Goal: Share content: Share content

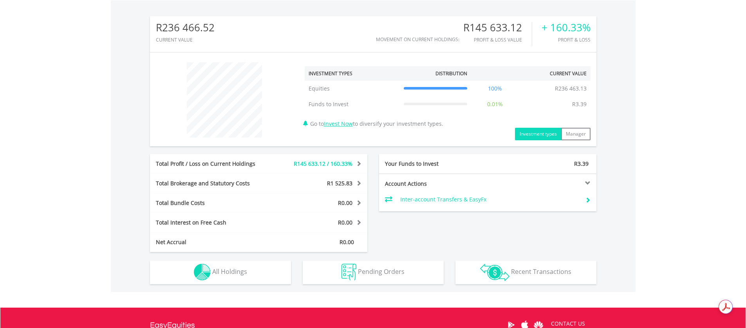
scroll to position [243, 0]
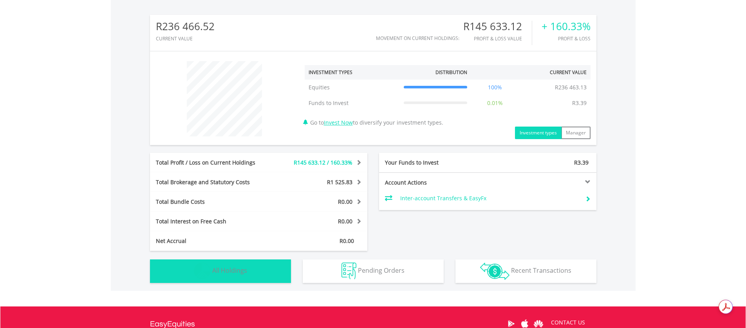
click at [262, 269] on button "Holdings All Holdings" at bounding box center [220, 270] width 141 height 23
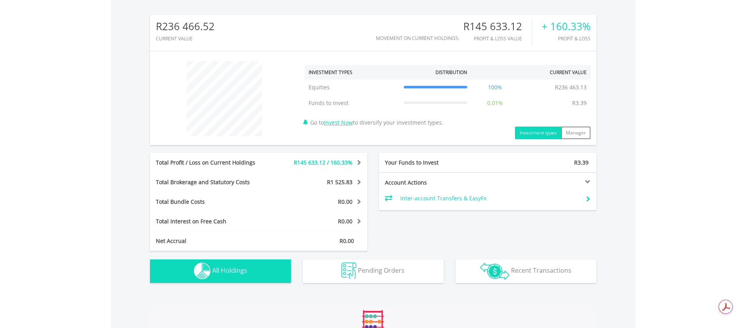
scroll to position [513, 0]
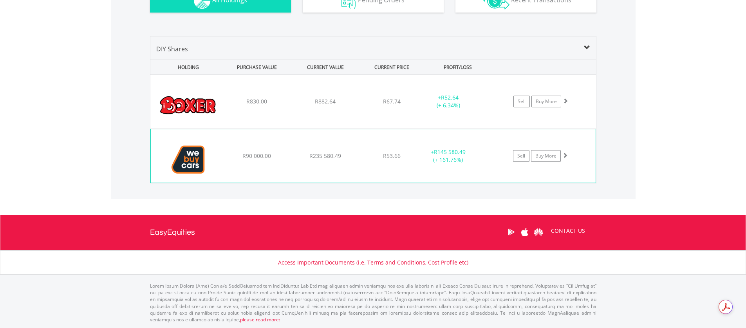
click at [193, 158] on img at bounding box center [188, 160] width 67 height 42
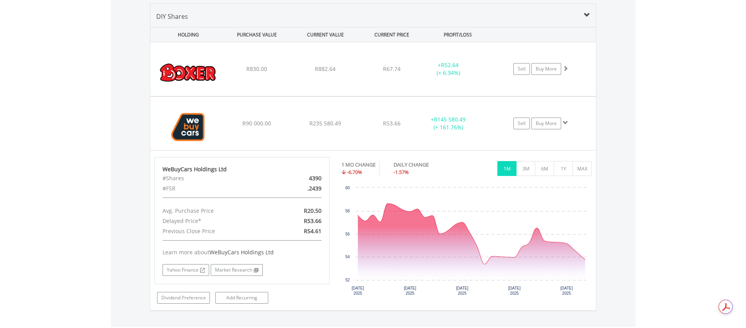
scroll to position [546, 0]
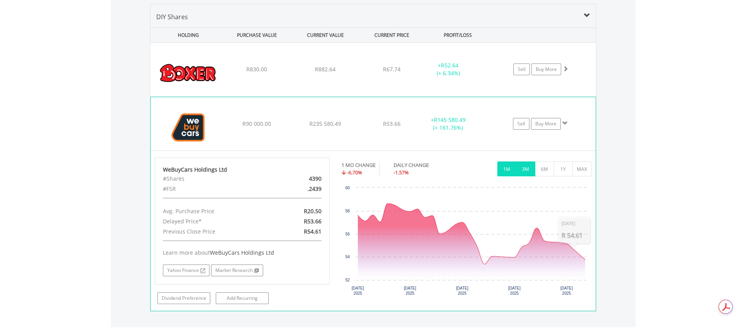
click at [525, 168] on button "3M" at bounding box center [525, 168] width 19 height 15
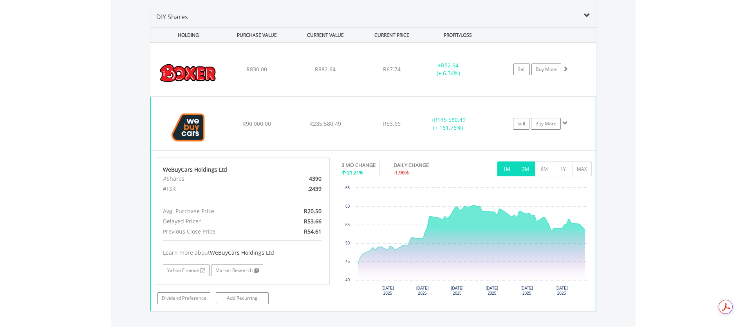
click at [506, 170] on button "1M" at bounding box center [506, 168] width 19 height 15
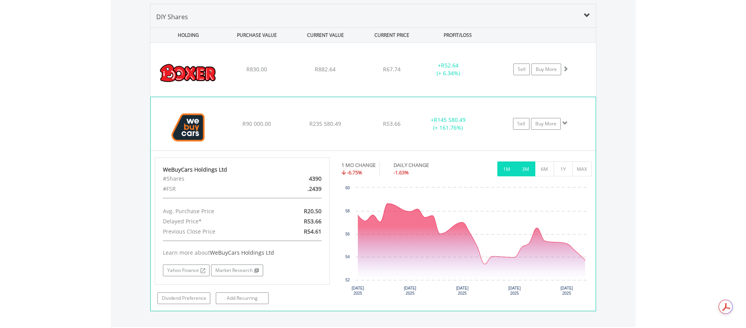
click at [526, 173] on button "3M" at bounding box center [525, 168] width 19 height 15
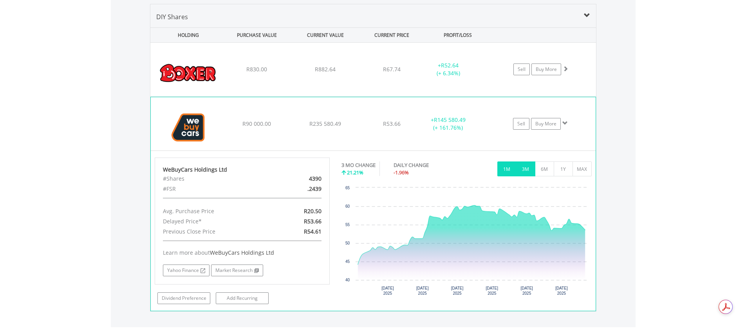
click at [509, 170] on button "1M" at bounding box center [506, 168] width 19 height 15
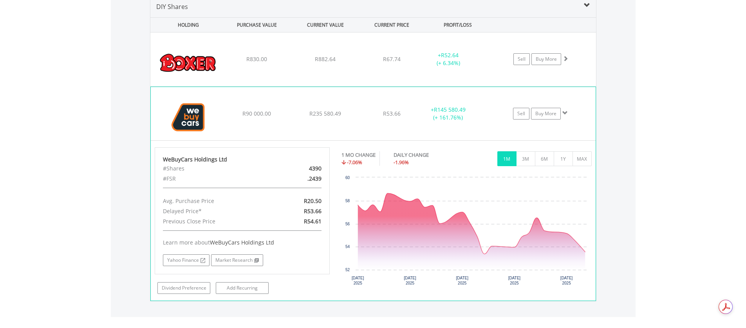
scroll to position [551, 0]
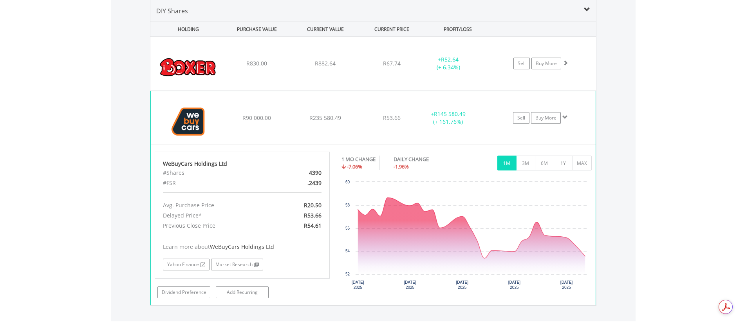
click at [567, 69] on div "Sell Buy More" at bounding box center [544, 64] width 103 height 12
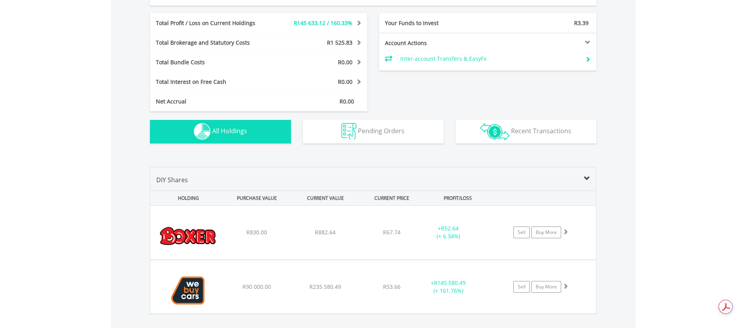
scroll to position [384, 0]
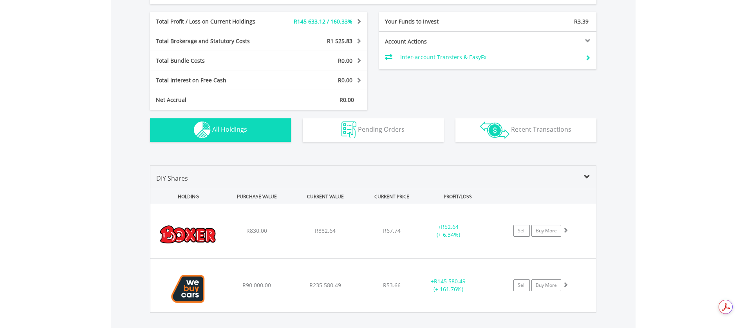
click at [585, 41] on div at bounding box center [542, 40] width 109 height 5
click at [587, 38] on div at bounding box center [542, 40] width 109 height 5
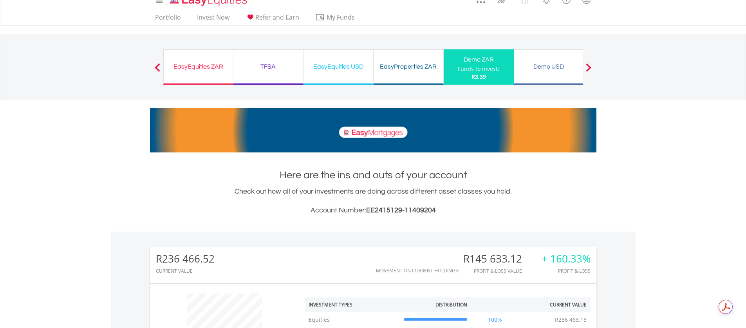
scroll to position [0, 0]
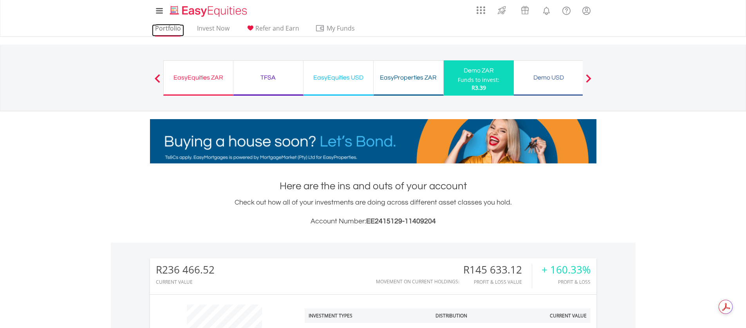
click at [172, 29] on link "Portfolio" at bounding box center [168, 30] width 32 height 12
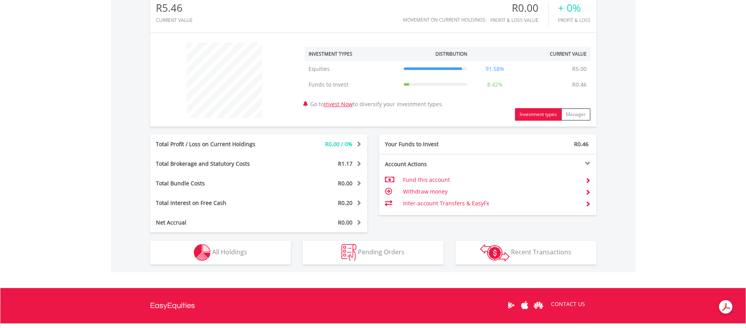
scroll to position [247, 0]
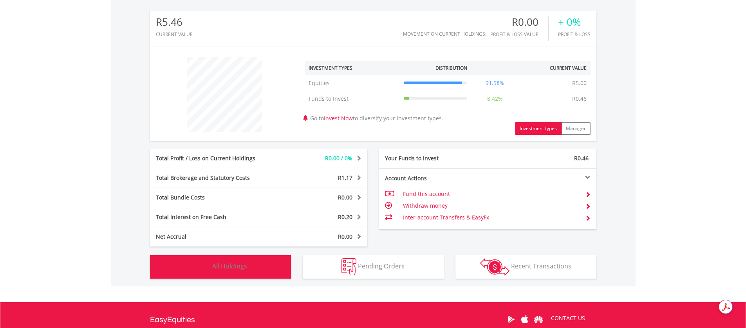
click at [232, 268] on span "All Holdings" at bounding box center [229, 266] width 35 height 9
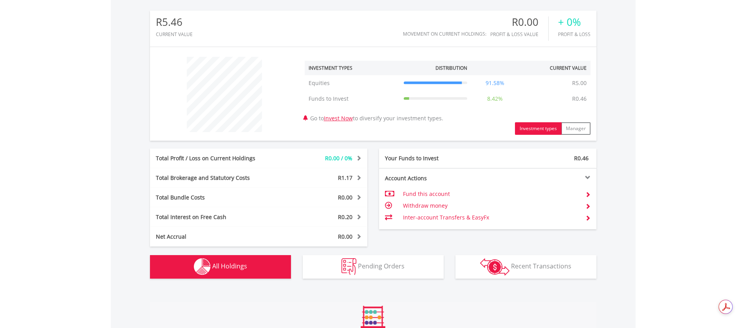
scroll to position [460, 0]
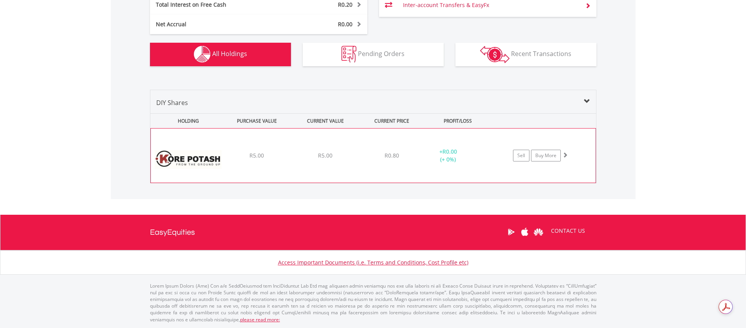
click at [214, 158] on img at bounding box center [188, 159] width 67 height 42
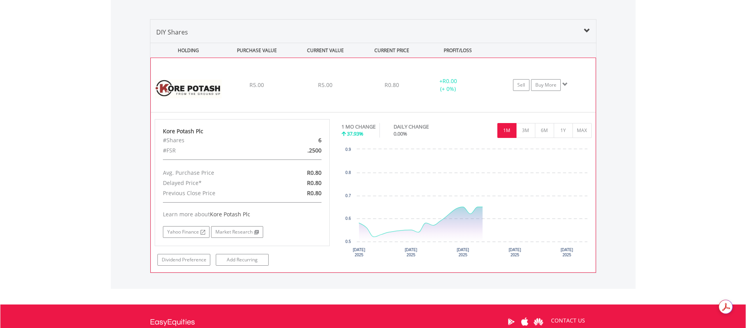
scroll to position [530, 0]
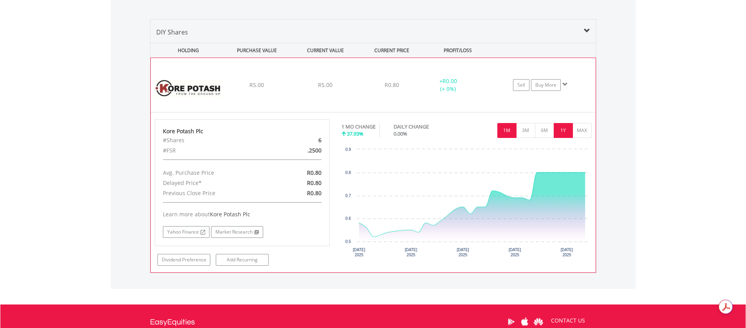
click at [564, 130] on button "1Y" at bounding box center [563, 130] width 19 height 15
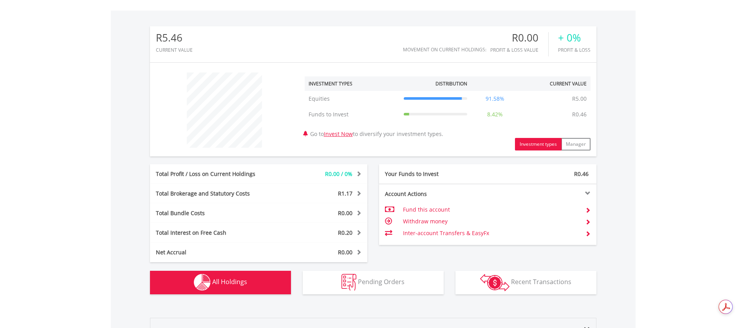
scroll to position [0, 0]
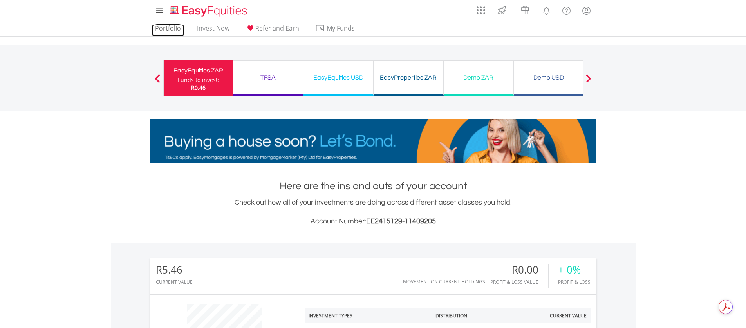
click at [170, 32] on link "Portfolio" at bounding box center [168, 30] width 32 height 12
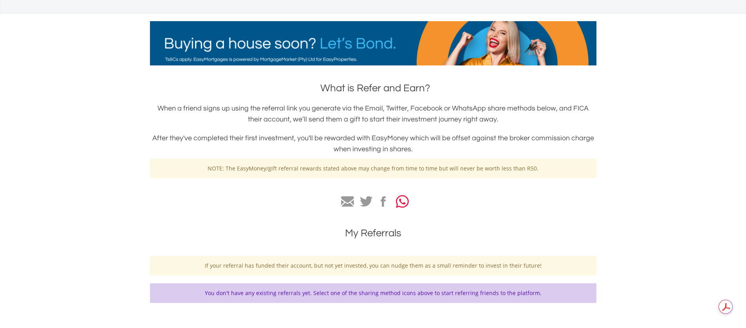
scroll to position [81, 0]
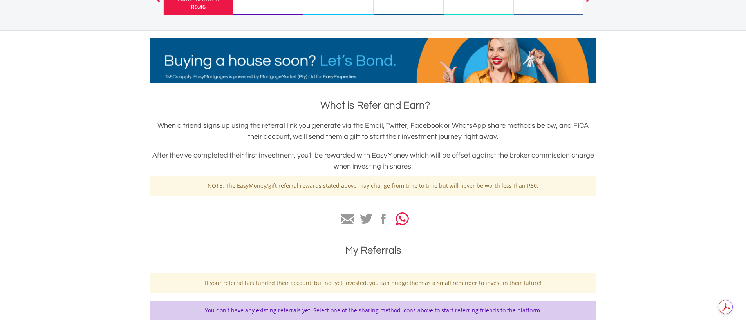
click at [396, 217] on icon "button" at bounding box center [402, 218] width 13 height 14
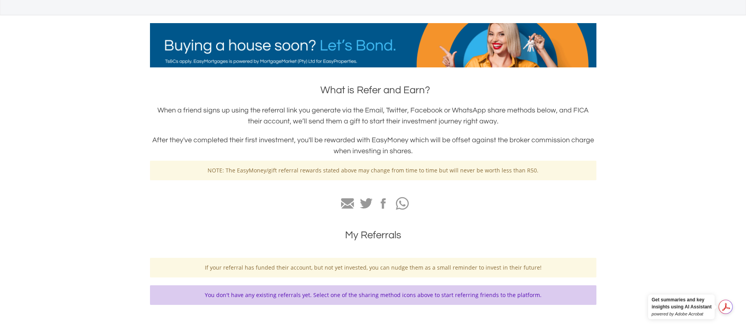
scroll to position [0, 0]
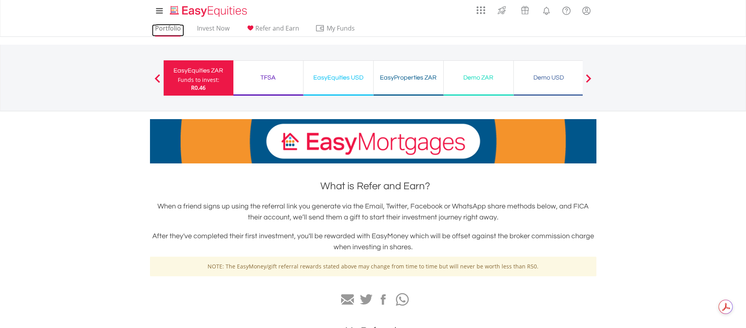
click at [172, 29] on link "Portfolio" at bounding box center [168, 30] width 32 height 12
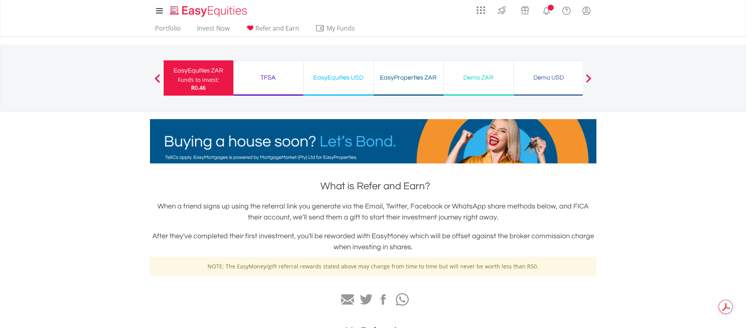
click at [281, 27] on span "Refer and Earn" at bounding box center [277, 28] width 44 height 9
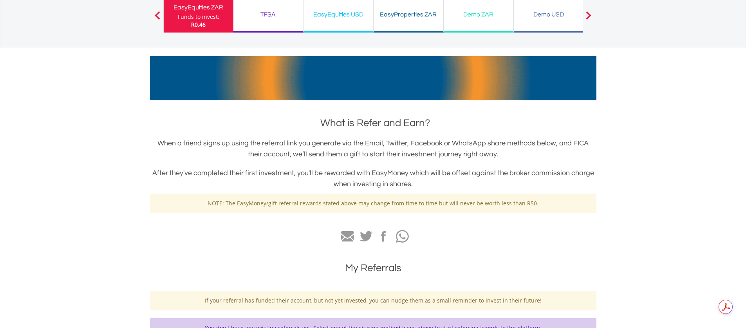
scroll to position [77, 0]
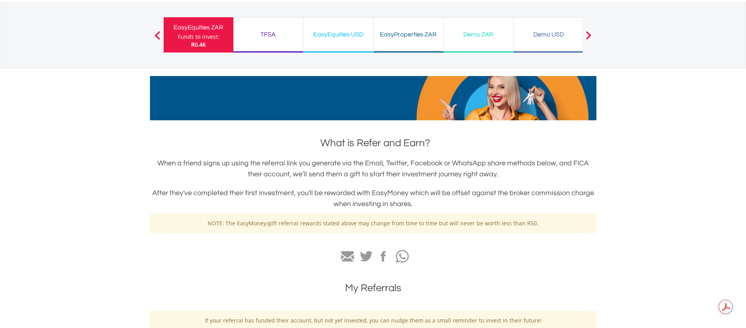
scroll to position [58, 0]
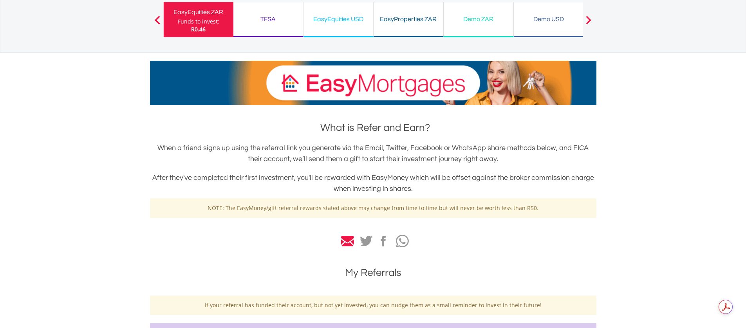
click at [345, 242] on icon at bounding box center [347, 241] width 13 height 11
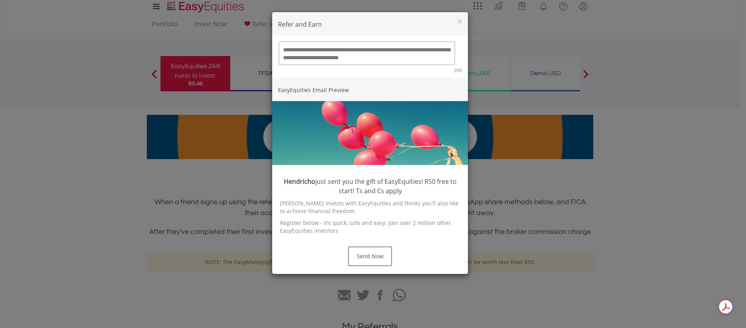
scroll to position [0, 0]
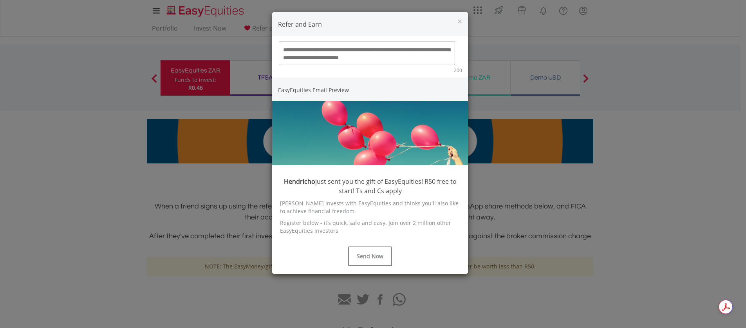
click at [616, 115] on div "Refer and Earn × Total number of characters must not exceed 200 200 EasyEquitie…" at bounding box center [373, 164] width 746 height 328
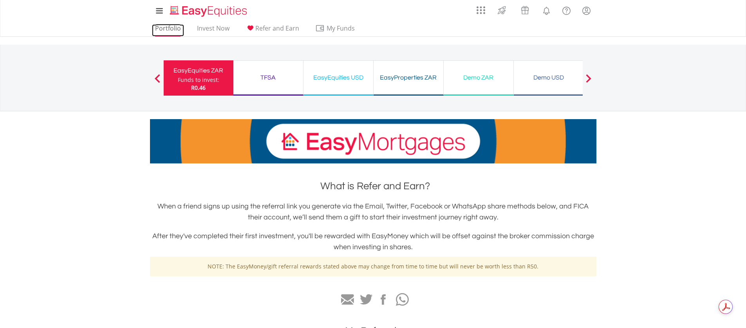
click at [175, 27] on link "Portfolio" at bounding box center [168, 30] width 32 height 12
